Goal: Transaction & Acquisition: Purchase product/service

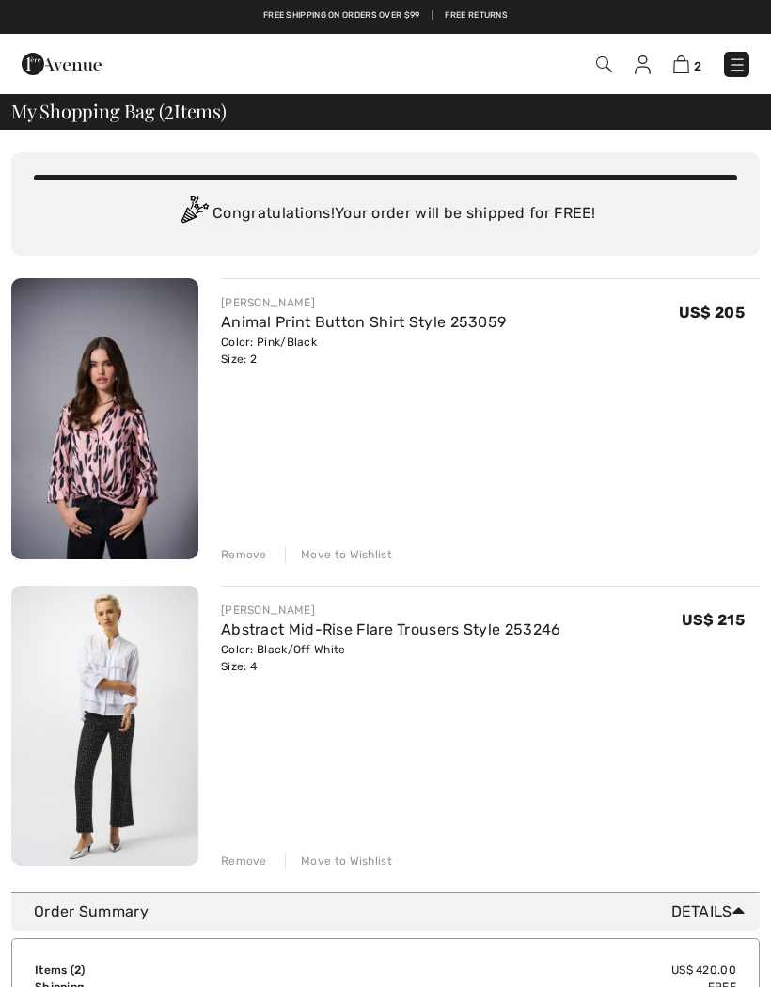
click at [244, 554] on div "Remove" at bounding box center [244, 554] width 46 height 17
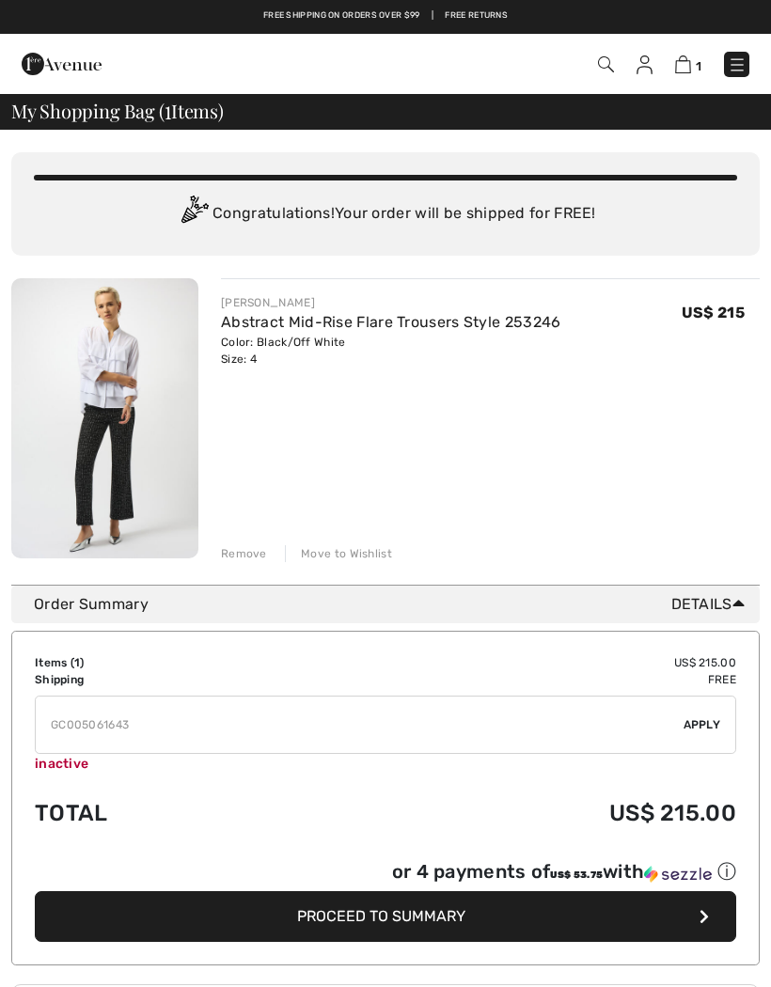
click at [245, 556] on div "Remove" at bounding box center [244, 553] width 46 height 17
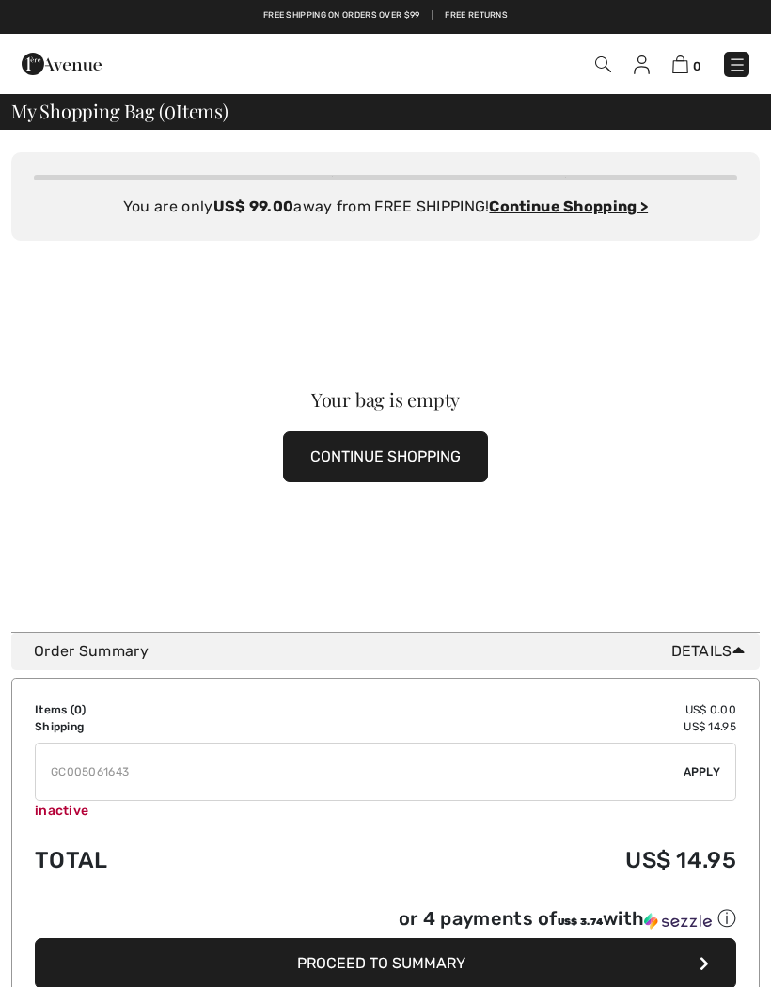
click at [588, 74] on span "0" at bounding box center [543, 64] width 413 height 25
click at [600, 68] on img at bounding box center [603, 64] width 16 height 16
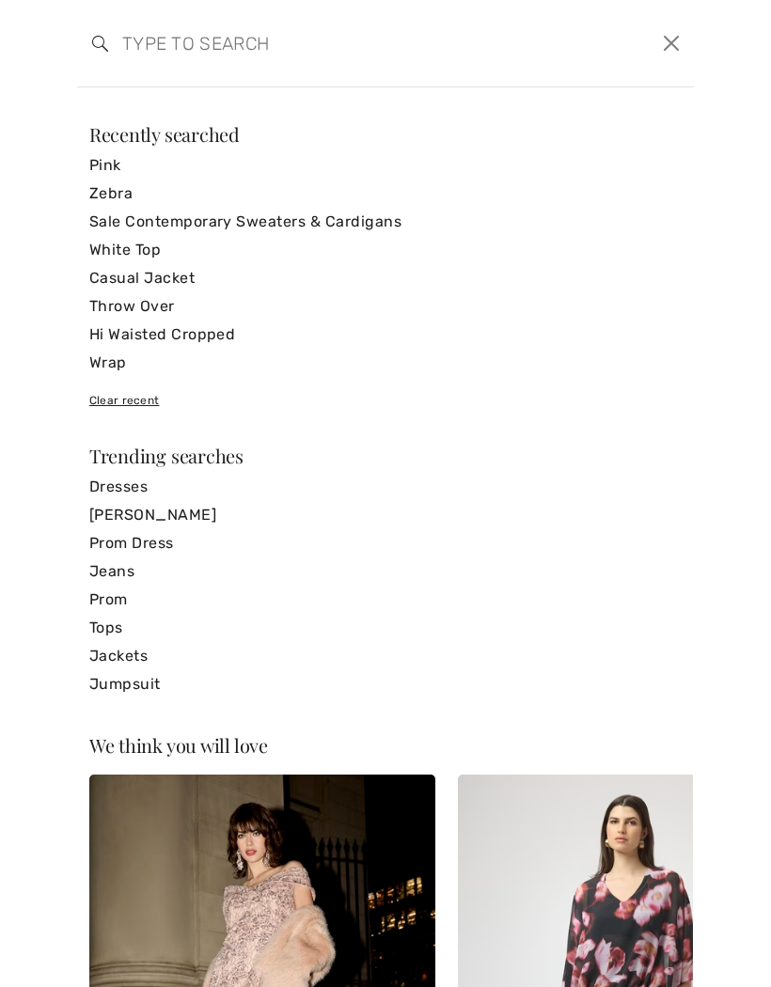
click at [196, 49] on input "search" at bounding box center [319, 43] width 423 height 56
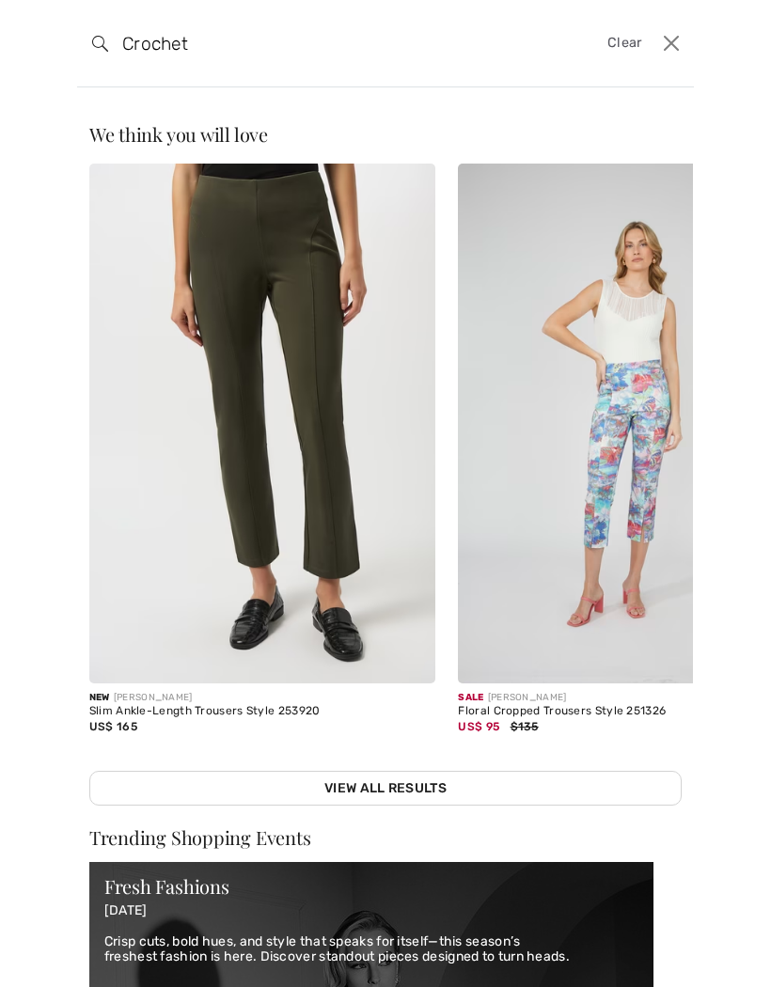
type input "Crochet"
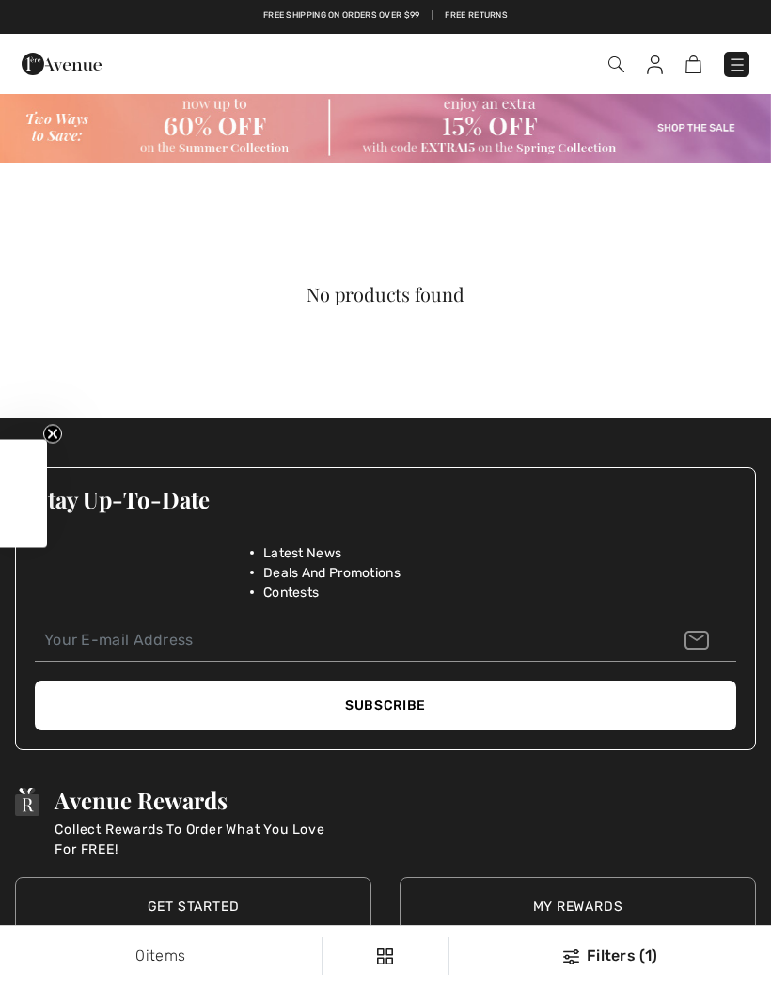
checkbox input "true"
click at [617, 69] on img at bounding box center [616, 64] width 16 height 16
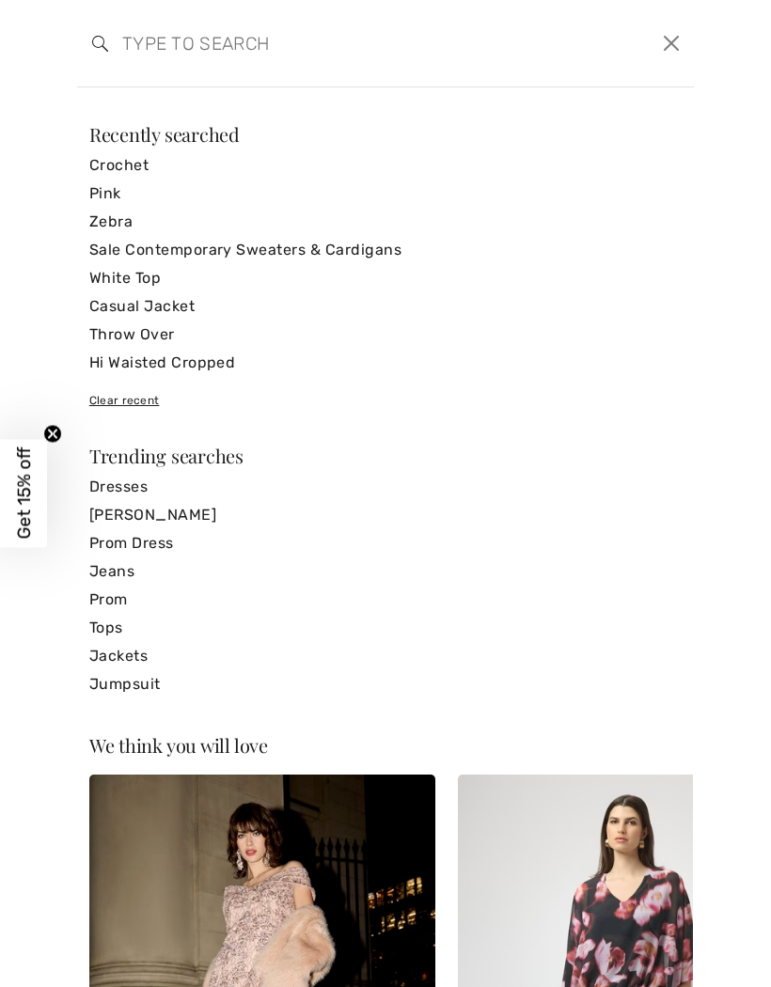
click at [243, 45] on input "search" at bounding box center [319, 43] width 423 height 56
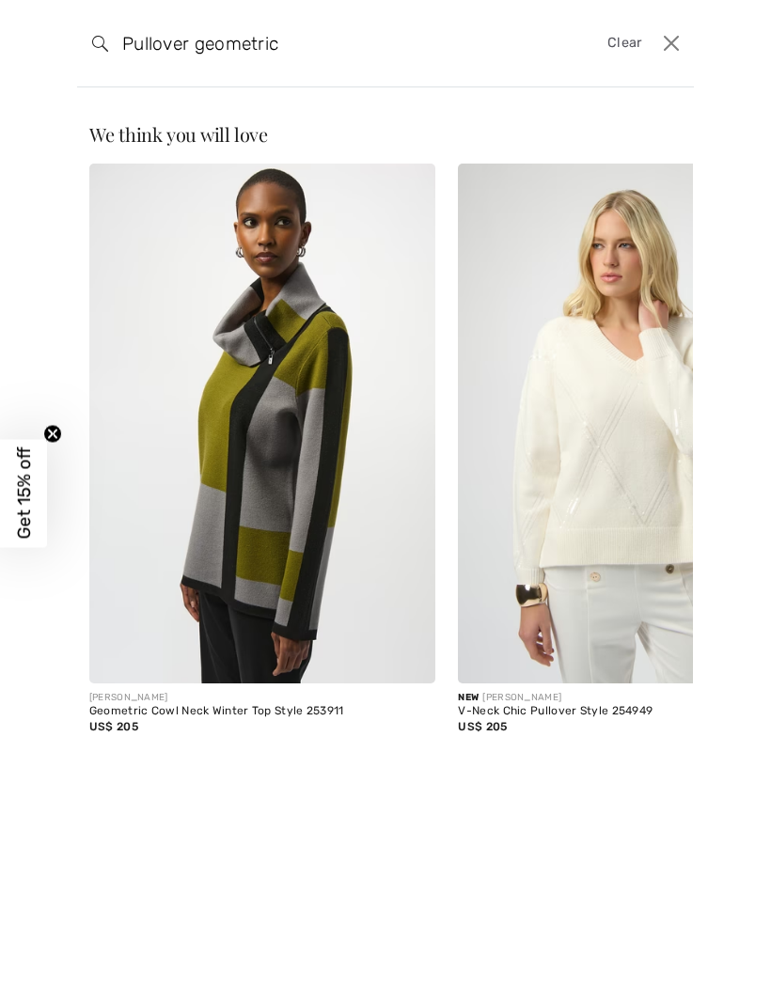
type input "Pullover geometric"
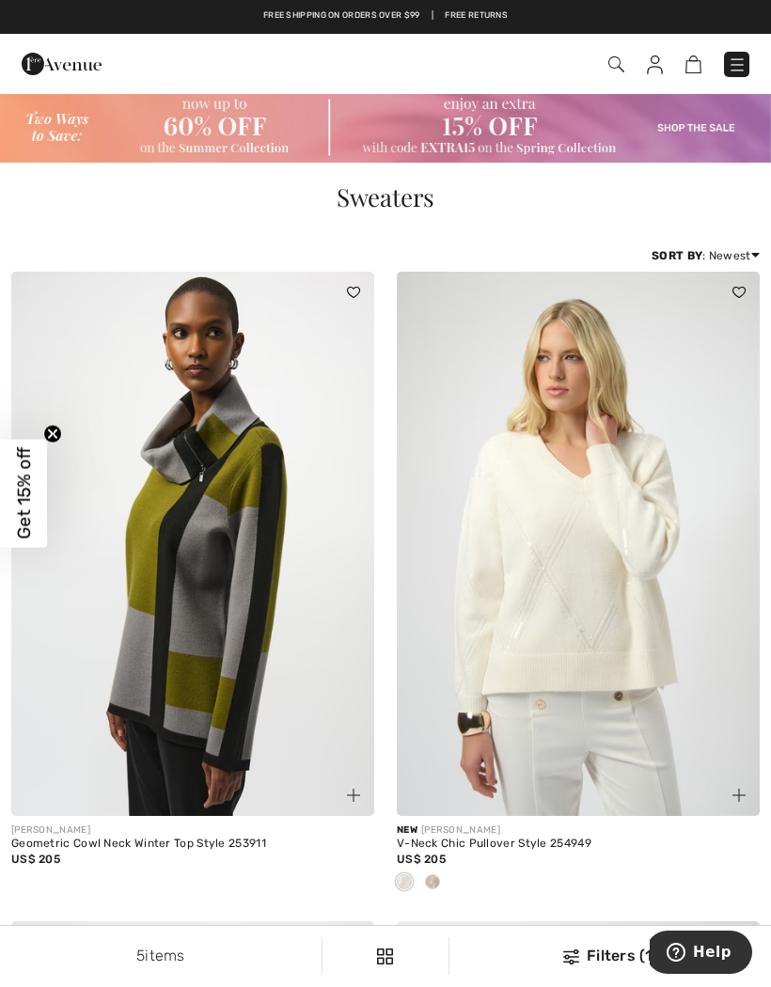
click at [616, 58] on img at bounding box center [616, 64] width 16 height 16
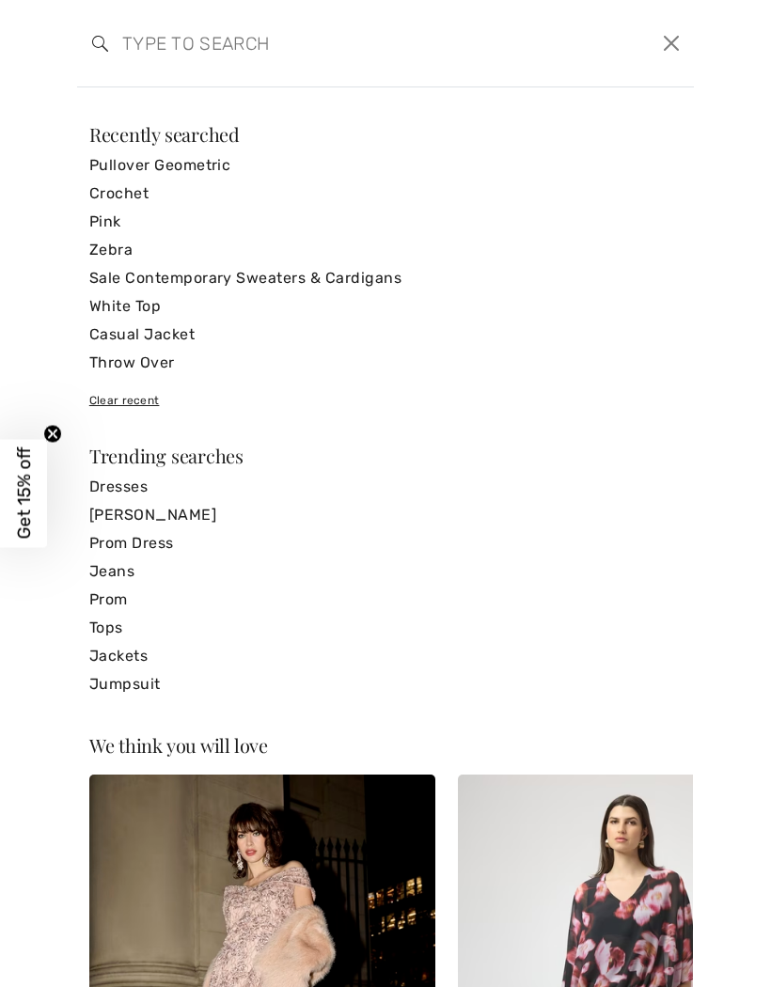
click at [257, 48] on input "search" at bounding box center [319, 43] width 423 height 56
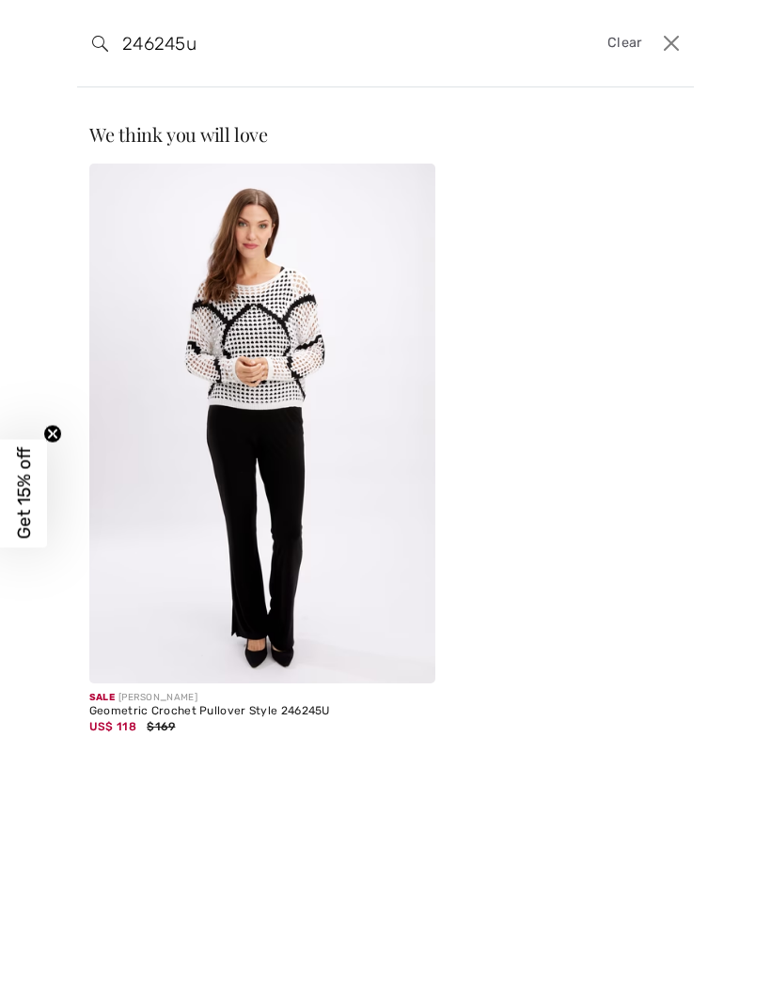
type input "246245u"
click at [283, 426] on img at bounding box center [262, 424] width 347 height 520
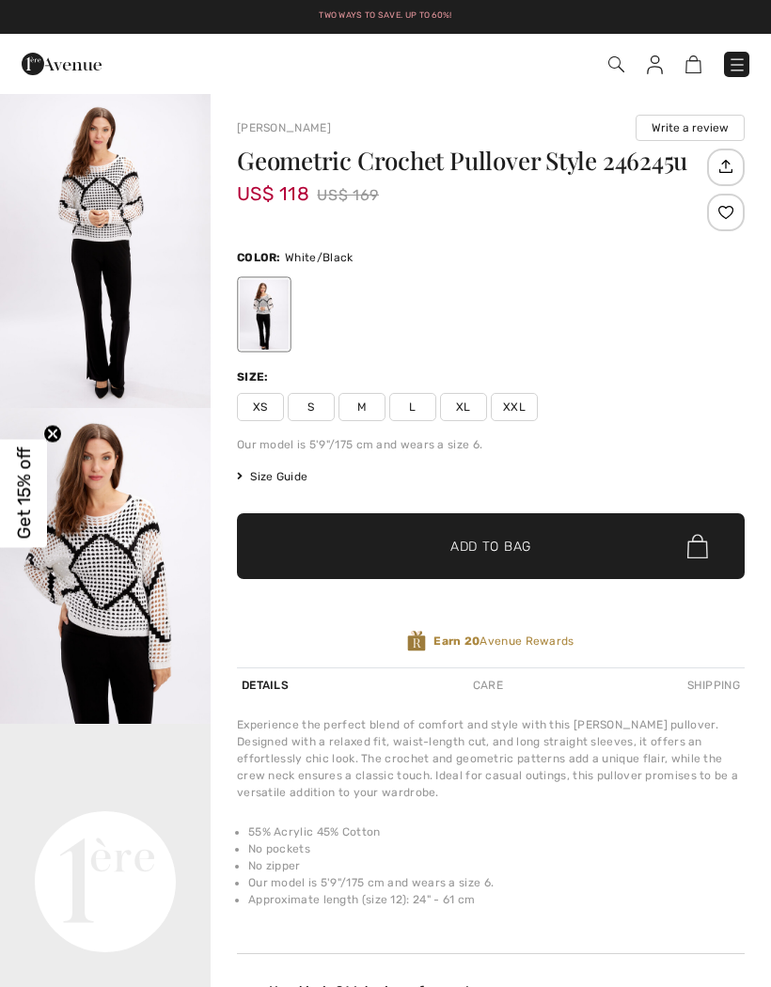
checkbox input "true"
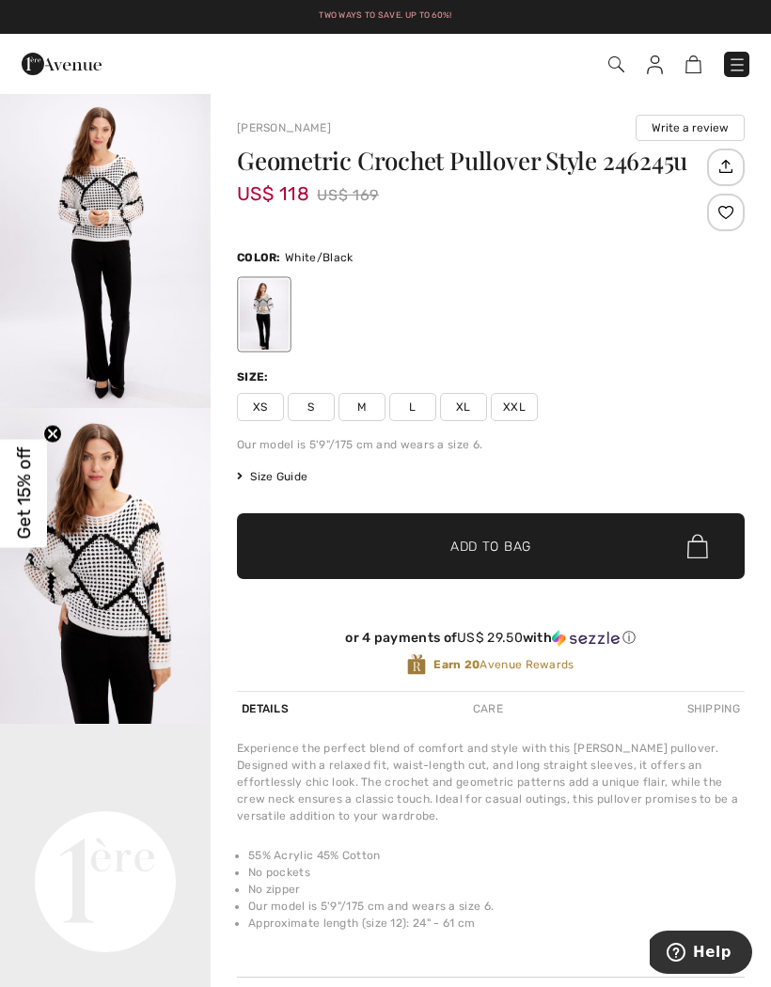
click at [266, 416] on span "XS" at bounding box center [260, 407] width 47 height 28
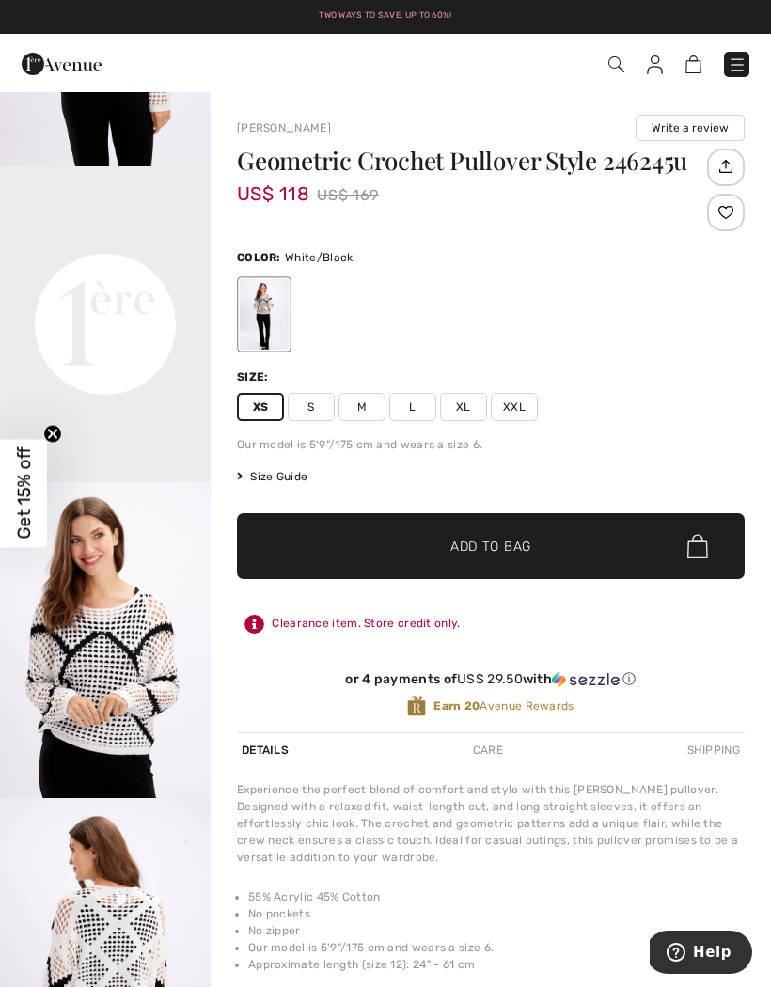
scroll to position [551, 0]
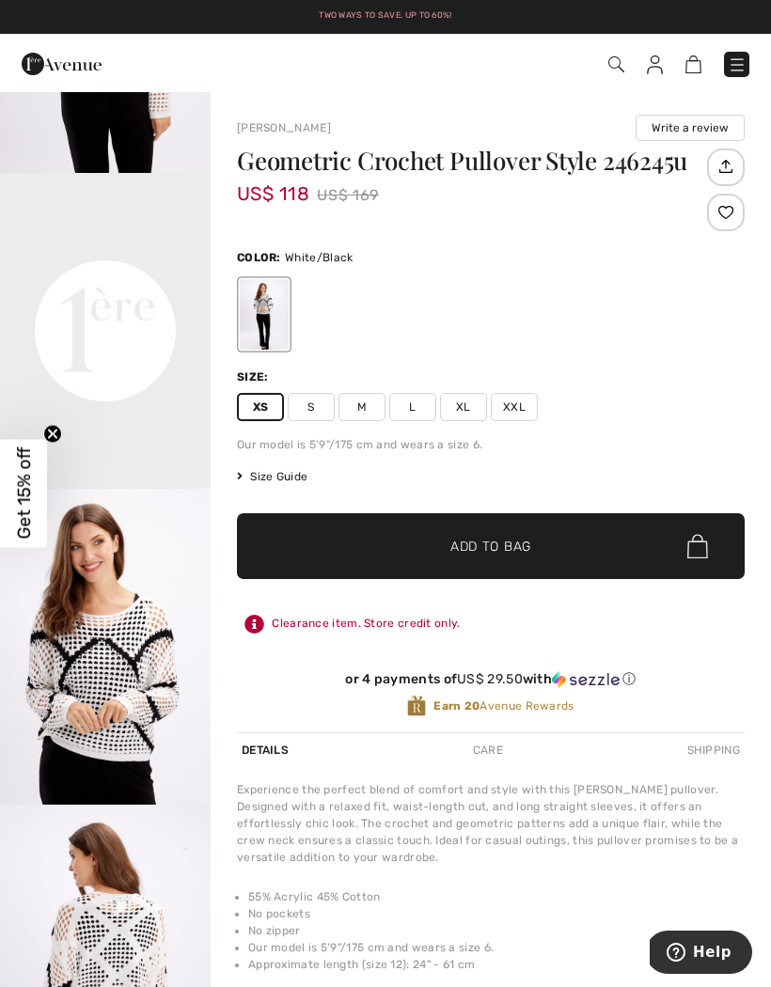
click at [92, 278] on video "Your browser does not support the video tag." at bounding box center [105, 225] width 211 height 105
click at [118, 278] on video "Your browser does not support the video tag." at bounding box center [105, 225] width 211 height 105
click at [94, 278] on video "Your browser does not support the video tag." at bounding box center [105, 225] width 211 height 105
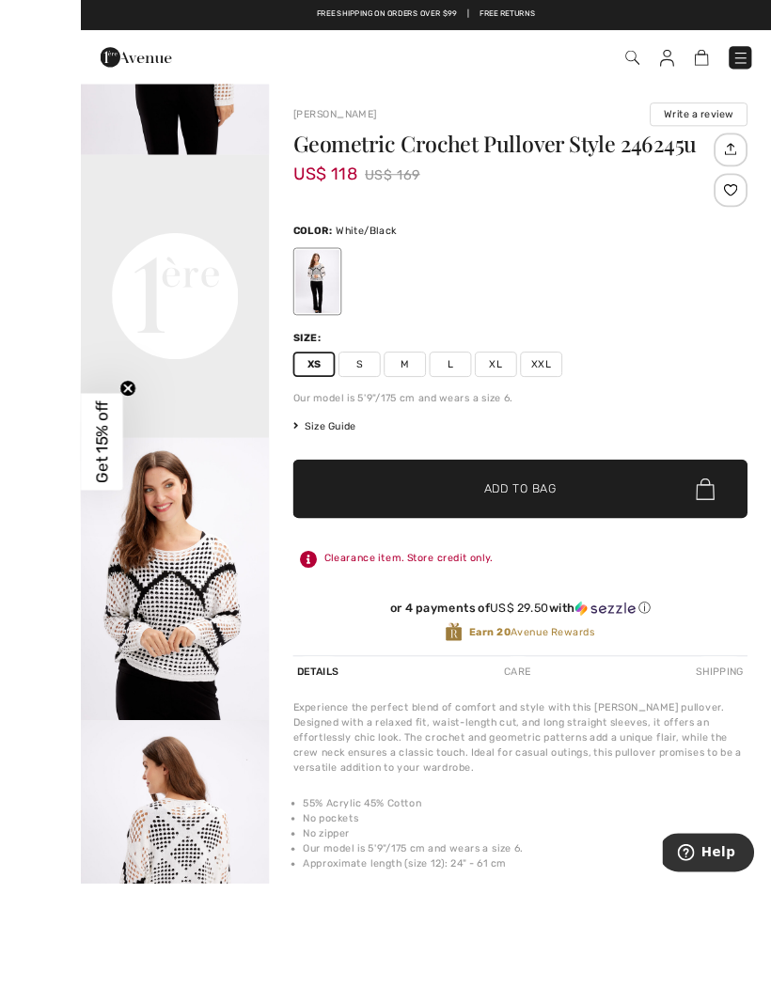
scroll to position [33, 0]
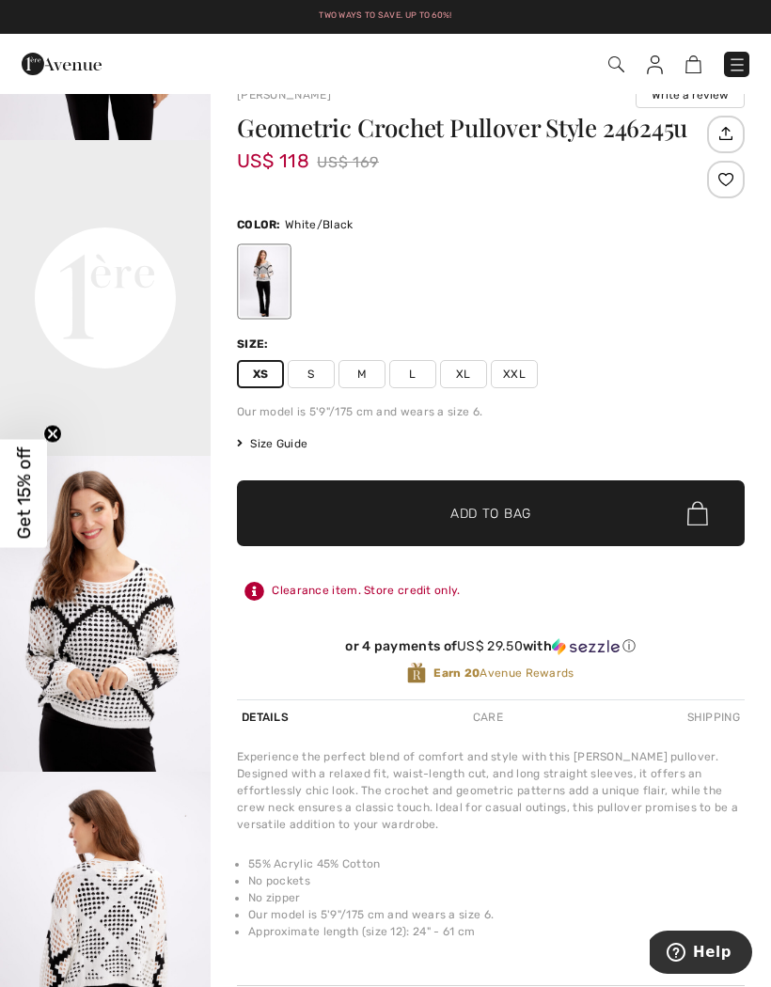
click at [606, 73] on span at bounding box center [615, 64] width 19 height 23
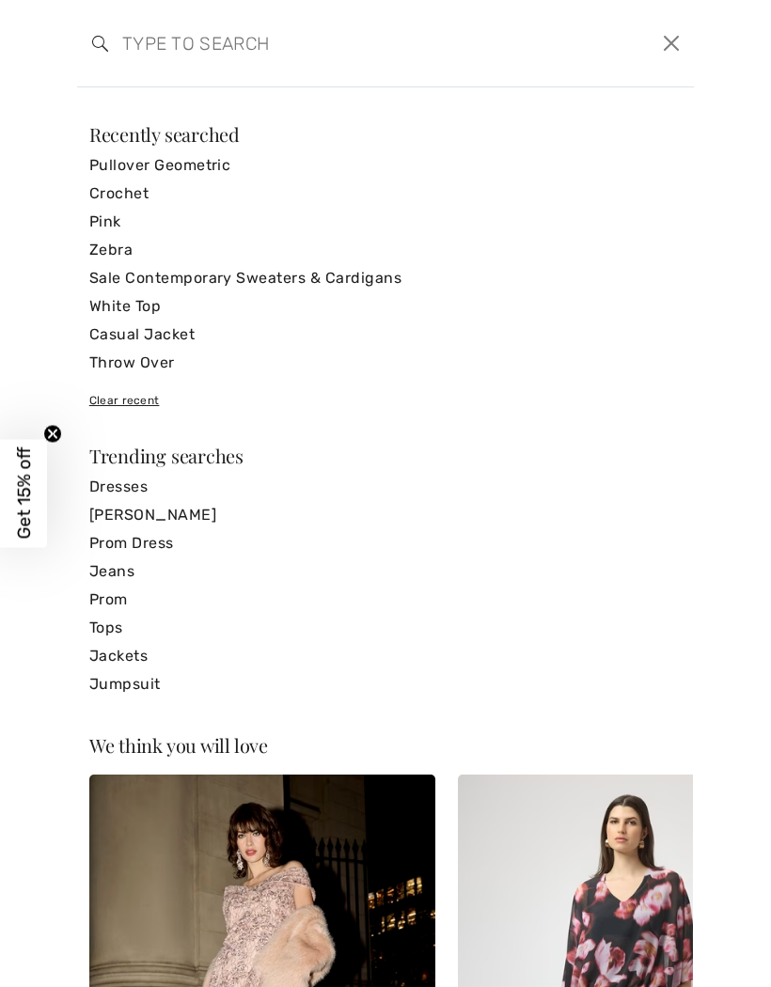
click at [267, 39] on input "search" at bounding box center [319, 43] width 423 height 56
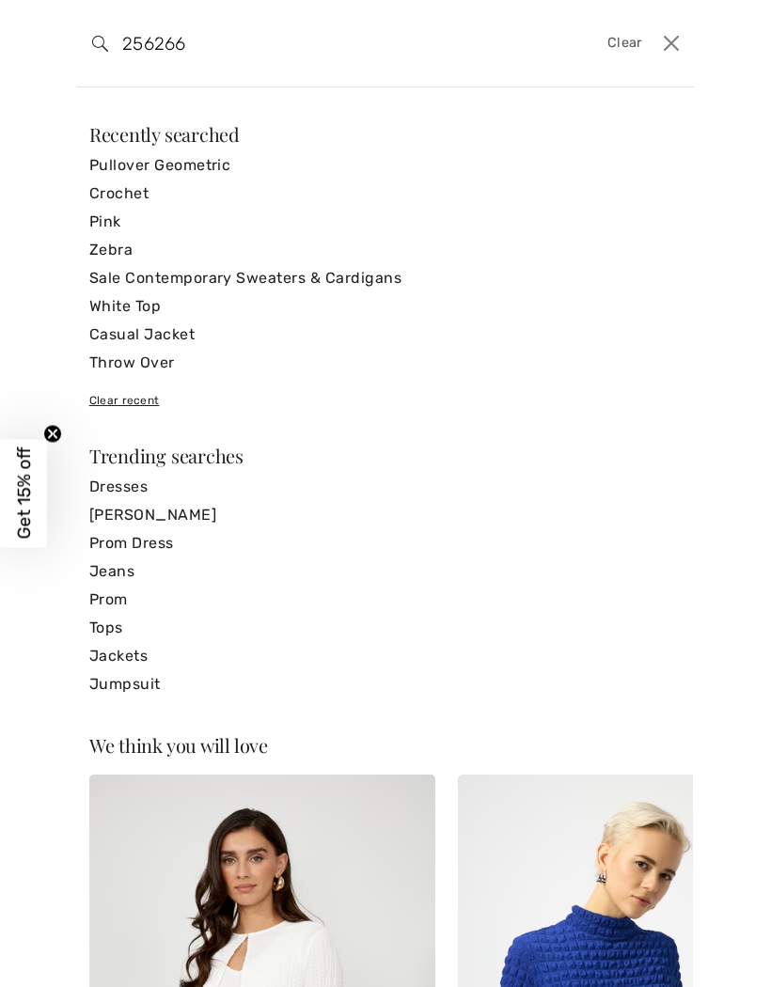
type input "256266"
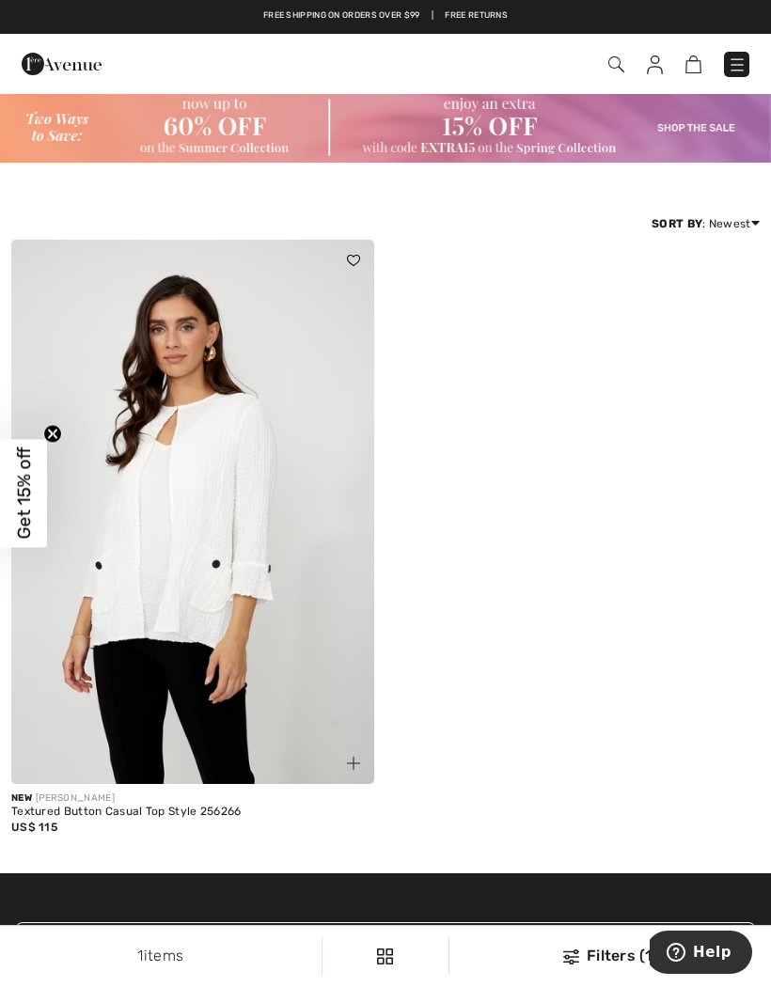
click at [94, 504] on img at bounding box center [192, 512] width 363 height 545
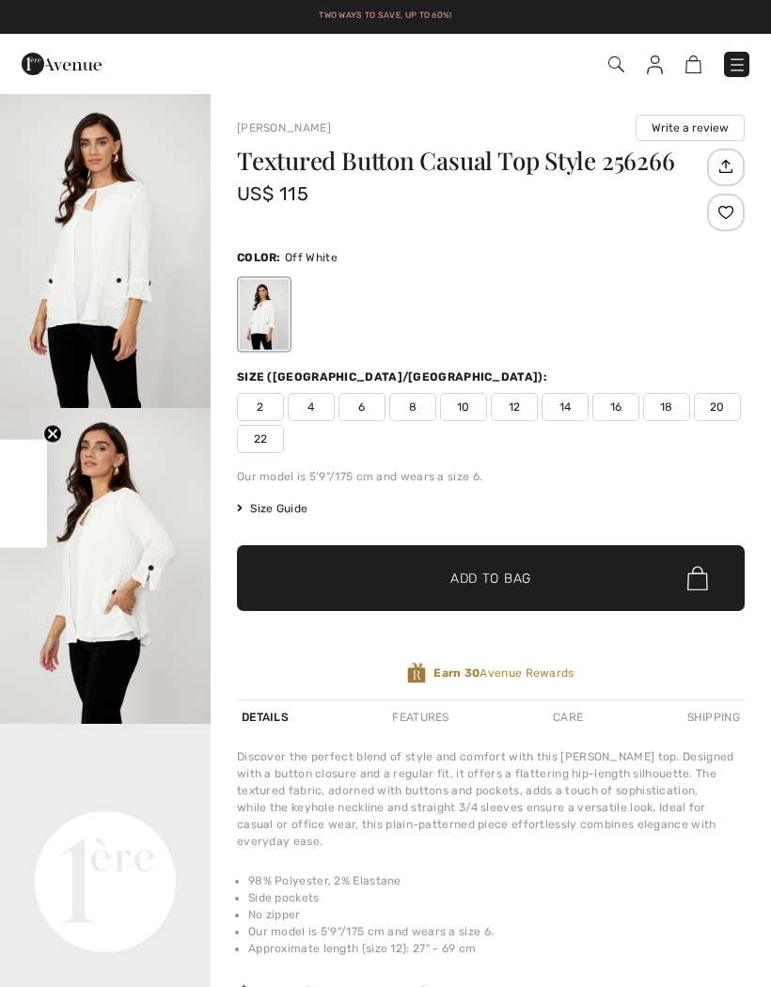
checkbox input "true"
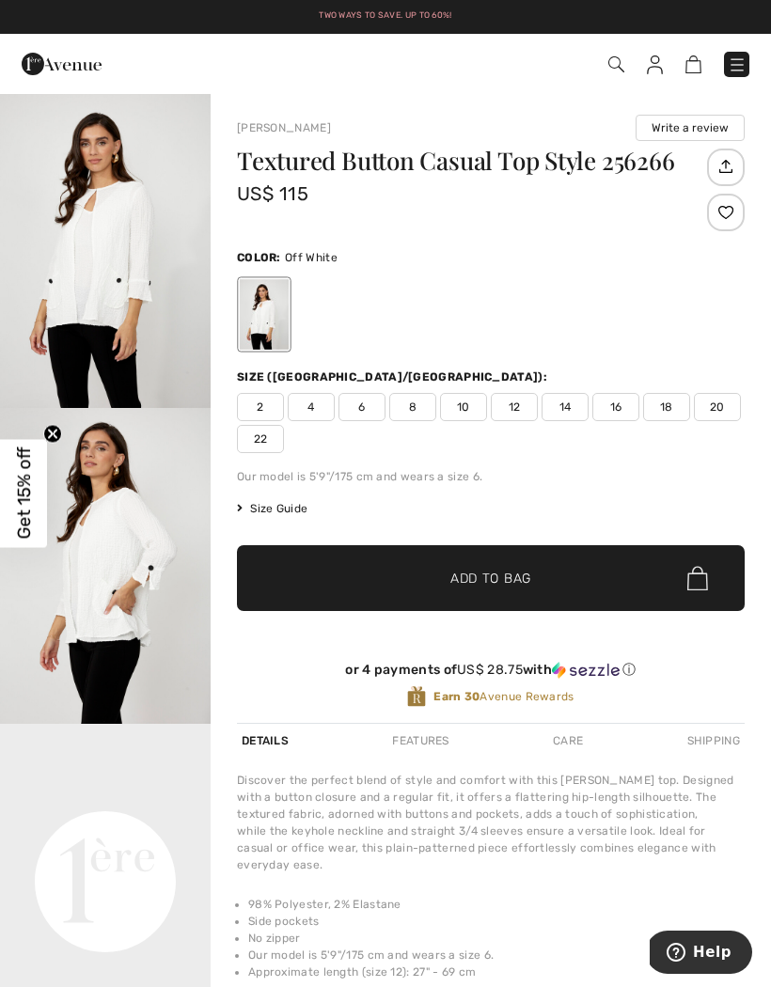
click at [68, 269] on img "1 / 4" at bounding box center [105, 250] width 211 height 316
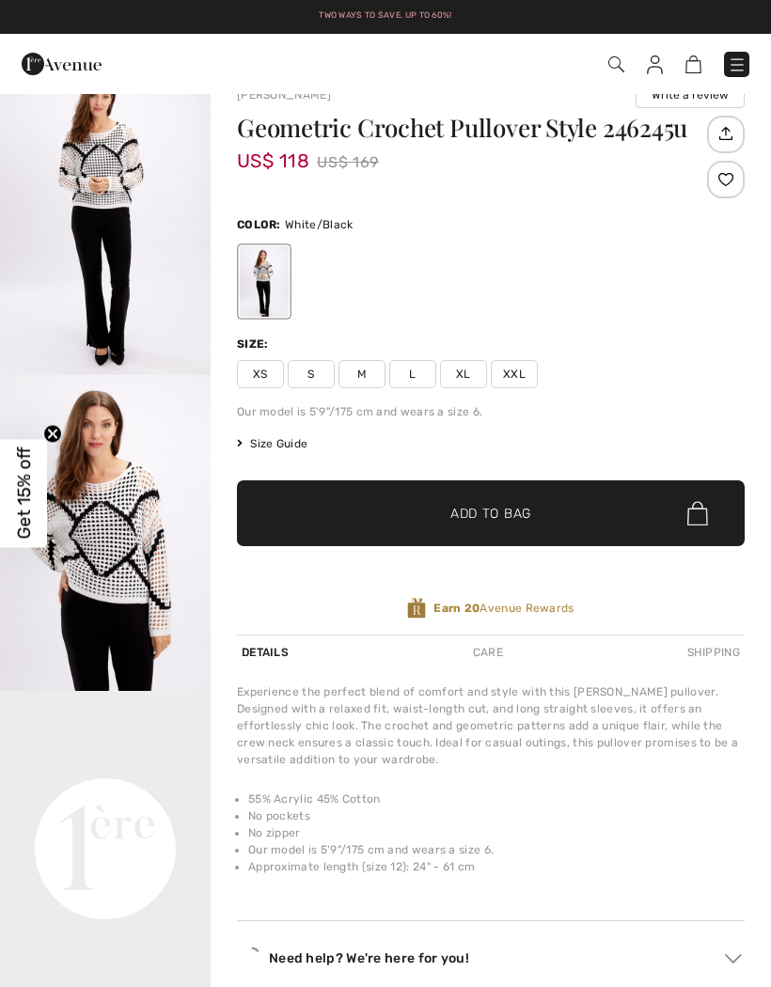
scroll to position [33, 0]
